Goal: Communication & Community: Answer question/provide support

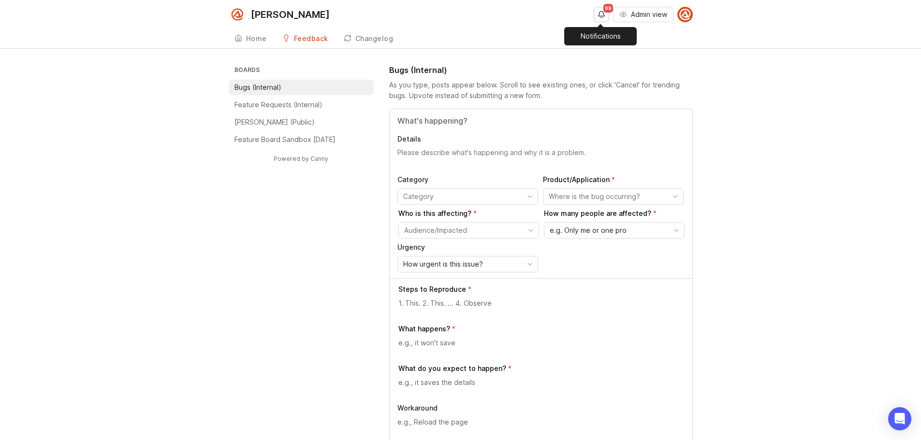
click at [599, 14] on button "Notifications" at bounding box center [600, 14] width 15 height 15
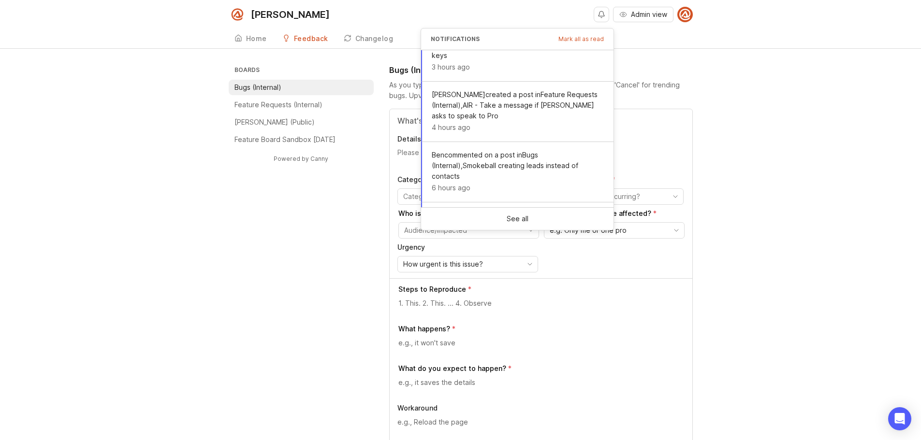
scroll to position [372, 0]
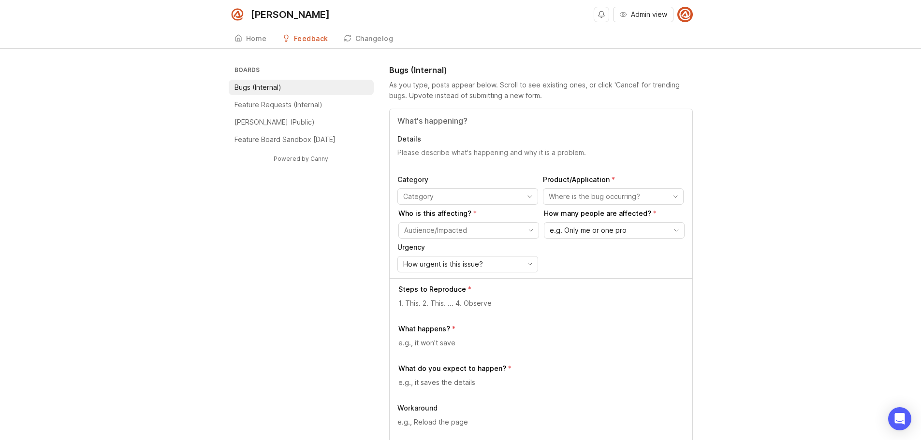
click at [301, 87] on li "Bugs (Internal)" at bounding box center [301, 87] width 145 height 15
click at [600, 11] on button "Notifications" at bounding box center [600, 14] width 15 height 15
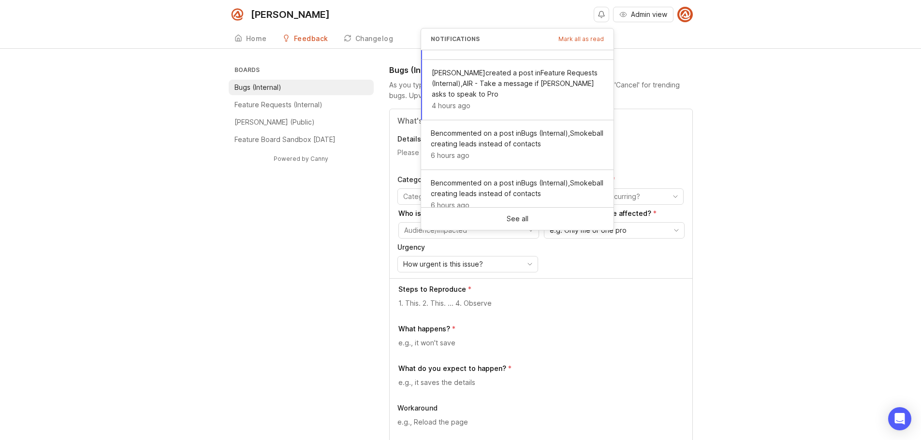
scroll to position [372, 0]
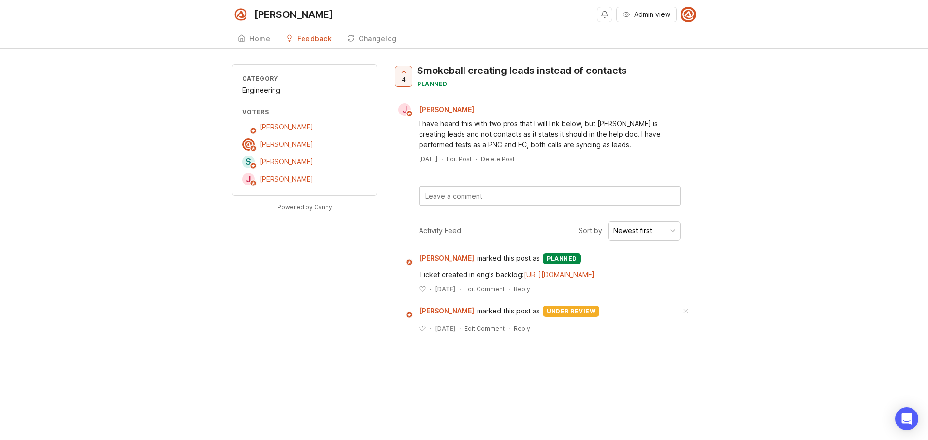
click at [489, 188] on textarea at bounding box center [549, 196] width 260 height 18
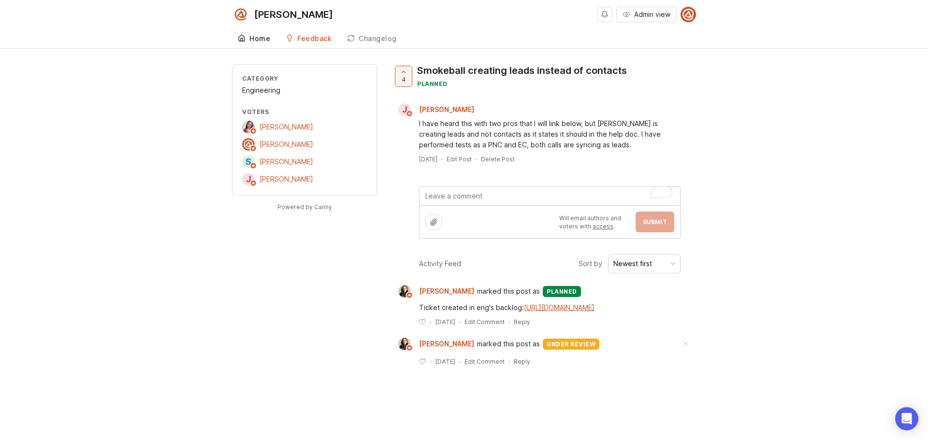
click at [259, 38] on div "Home" at bounding box center [259, 38] width 21 height 7
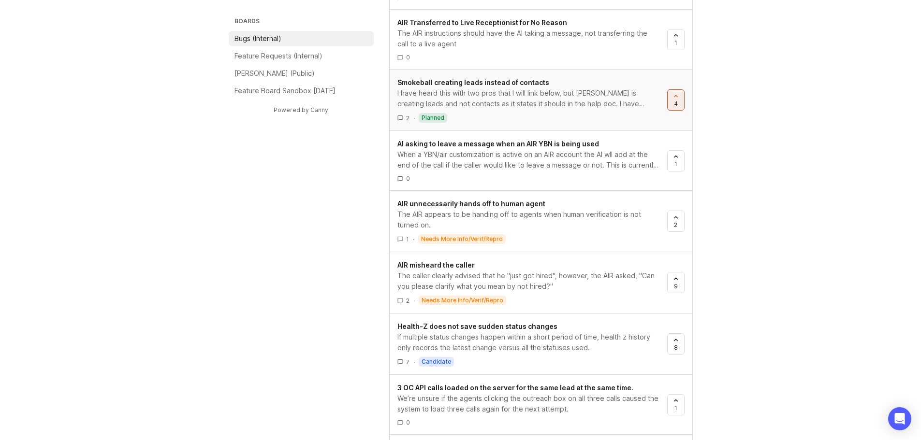
scroll to position [628, 0]
click at [677, 95] on icon at bounding box center [675, 96] width 7 height 7
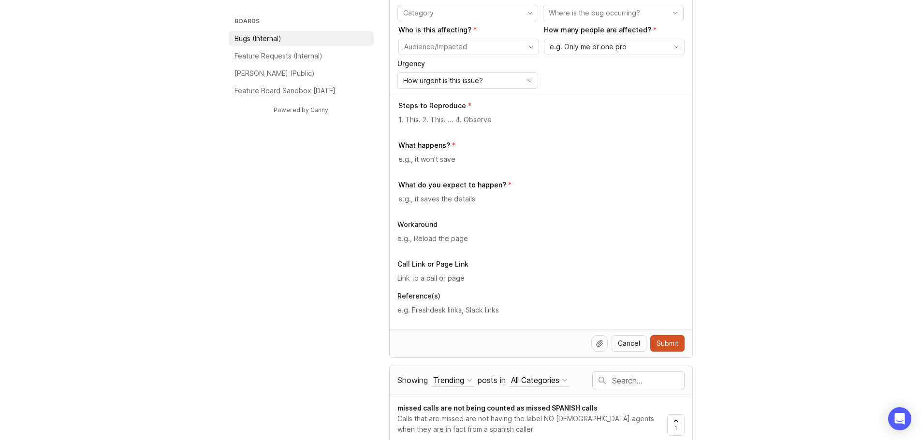
scroll to position [0, 0]
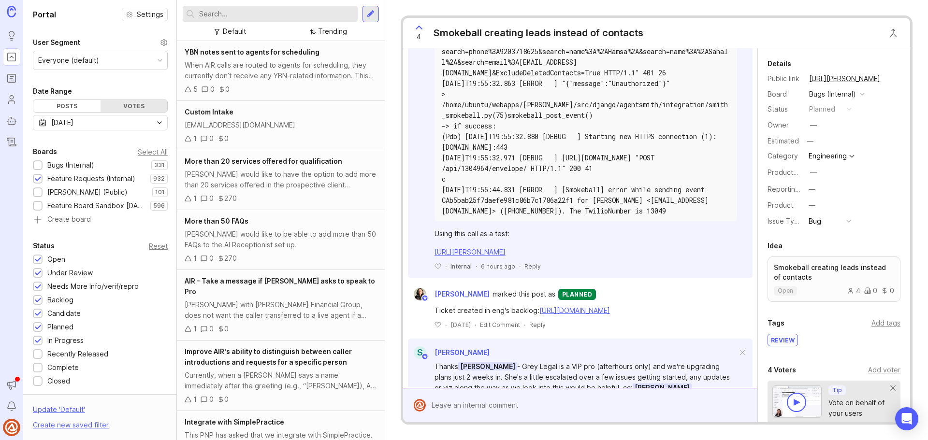
scroll to position [435, 0]
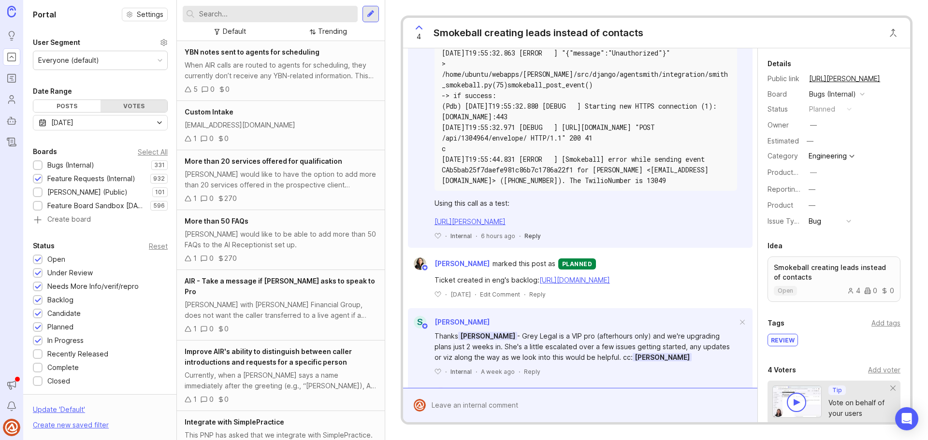
click at [533, 240] on div "Reply" at bounding box center [532, 236] width 16 height 8
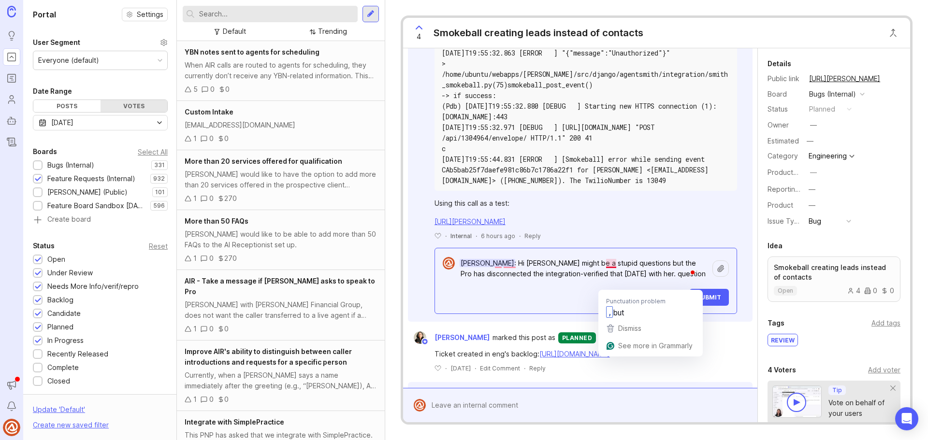
click at [605, 283] on textarea "Ben Clark: Hi Ben might be a stupid questions but the Pro has disconnected the …" at bounding box center [584, 268] width 258 height 29
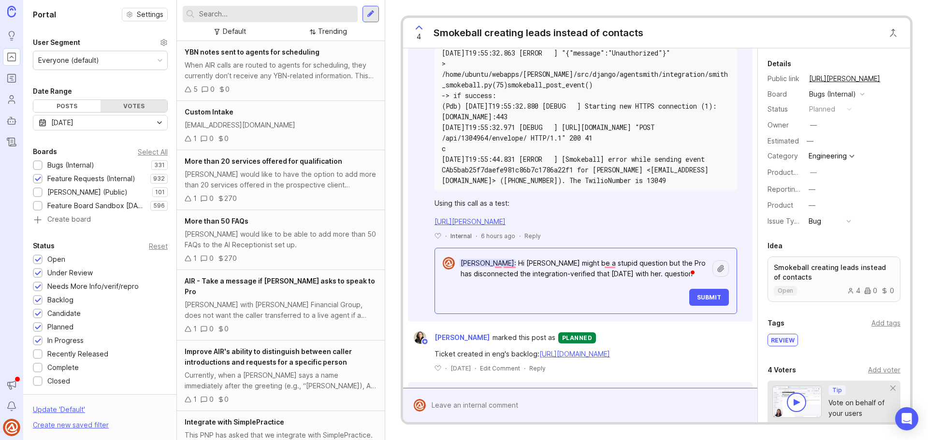
click at [655, 283] on textarea "Ben Clark: Hi Ben might be a stupid question but the Pro has disconnected the i…" at bounding box center [584, 268] width 258 height 29
click at [649, 283] on textarea "Ben Clark: Hi Ben might be a stupid question but the Pro has disconnected the i…" at bounding box center [584, 268] width 258 height 29
drag, startPoint x: 627, startPoint y: 294, endPoint x: 614, endPoint y: 295, distance: 12.6
click at [614, 283] on textarea "Ben Clark: Hi Ben might be a stupid question but the Pro has disconnected the i…" at bounding box center [584, 268] width 258 height 29
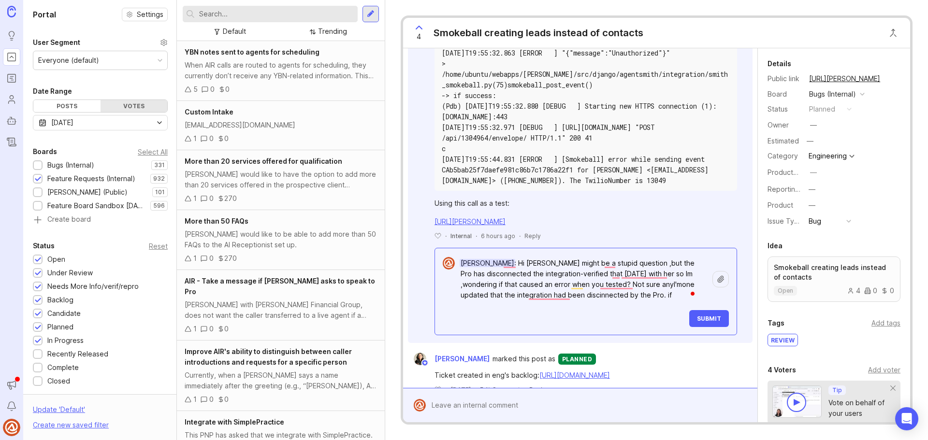
drag, startPoint x: 517, startPoint y: 313, endPoint x: 554, endPoint y: 313, distance: 36.7
click at [521, 304] on textarea "Ben Clark: Hi Ben might be a stupid question ,but the Pro has disconnected the …" at bounding box center [584, 279] width 258 height 50
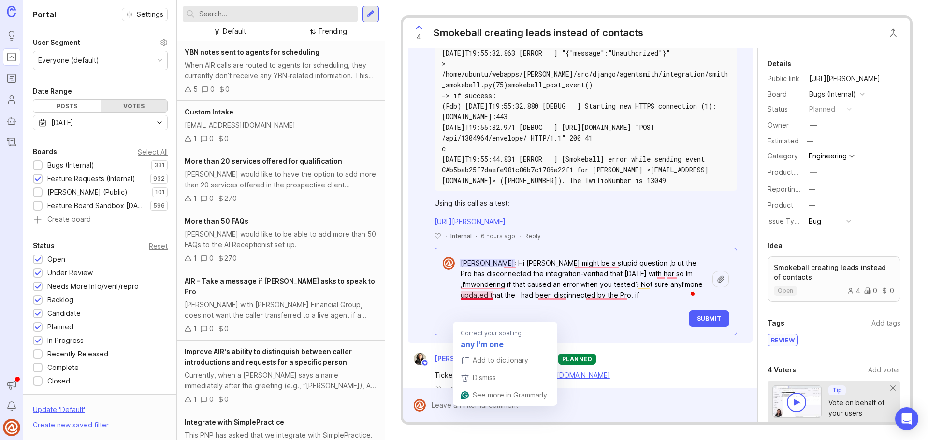
click at [481, 304] on textarea "Ben Clark: Hi Ben might be a stupid question ,b ut the Pro has disconnected the…" at bounding box center [584, 279] width 258 height 50
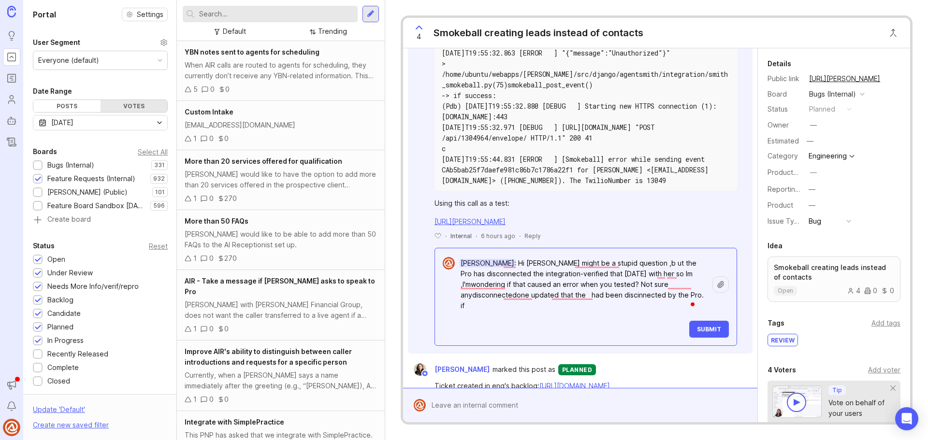
type textarea "Ben Clark: Hi Ben might be a stupid question ,b ut the Pro has disconnected the…"
click at [572, 338] on div "Ben Clark : Hi Ben might be a stupid question ,b ut the Pro has disconnected th…" at bounding box center [592, 296] width 274 height 84
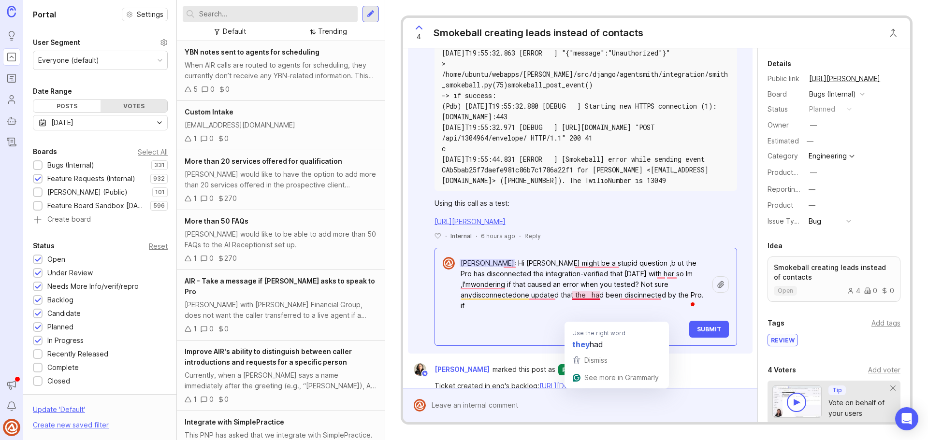
click at [582, 315] on textarea "Ben Clark: Hi Ben might be a stupid question ,b ut the Pro has disconnected the…" at bounding box center [584, 284] width 258 height 61
click at [585, 314] on textarea "Ben Clark: Hi Ben might be a stupid question ,b ut the Pro has disconnected the…" at bounding box center [584, 284] width 258 height 61
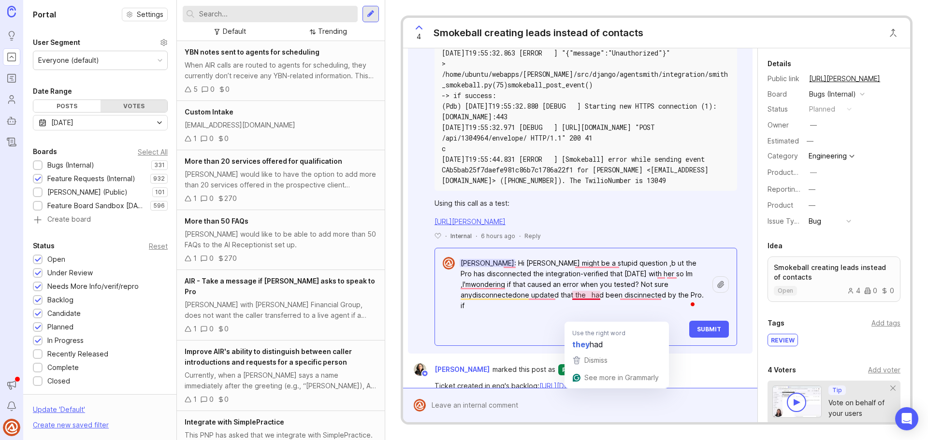
click at [585, 315] on textarea "Ben Clark: Hi Ben might be a stupid question ,b ut the Pro has disconnected the…" at bounding box center [584, 284] width 258 height 61
click at [583, 315] on textarea "Ben Clark: Hi Ben might be a stupid question ,b ut the Pro has disconnected the…" at bounding box center [584, 284] width 258 height 61
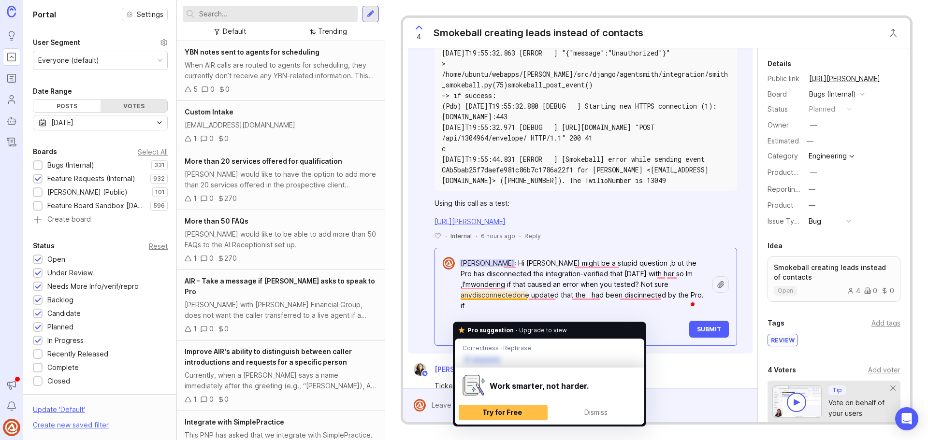
drag, startPoint x: 526, startPoint y: 316, endPoint x: 453, endPoint y: 319, distance: 72.5
